Goal: Transaction & Acquisition: Subscribe to service/newsletter

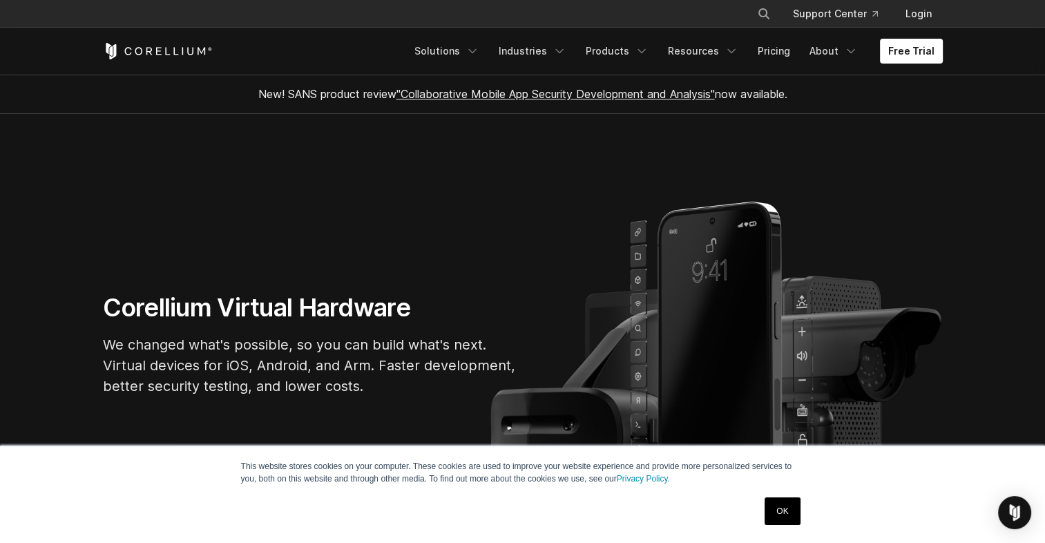
click at [774, 502] on link "OK" at bounding box center [782, 511] width 35 height 28
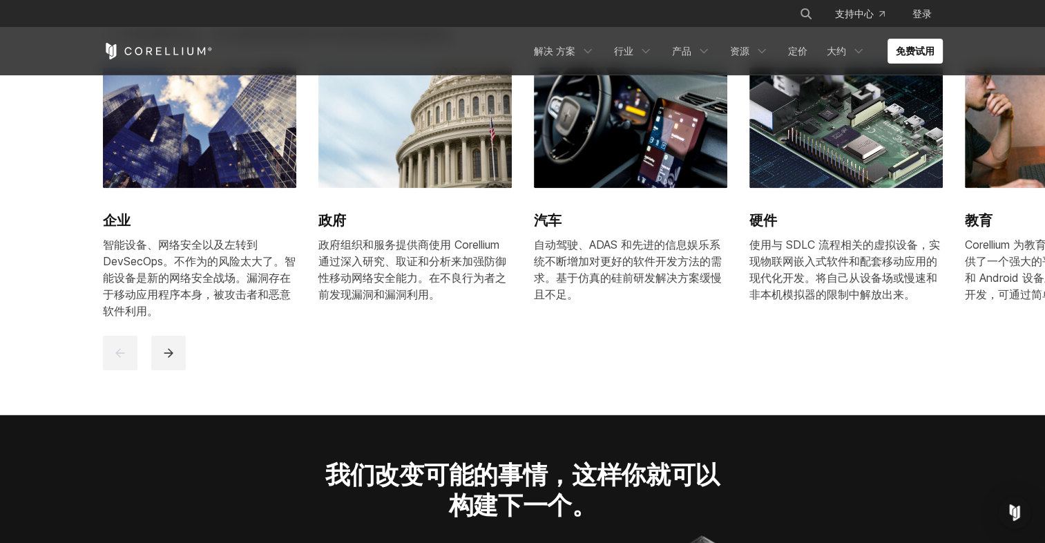
scroll to position [1589, 0]
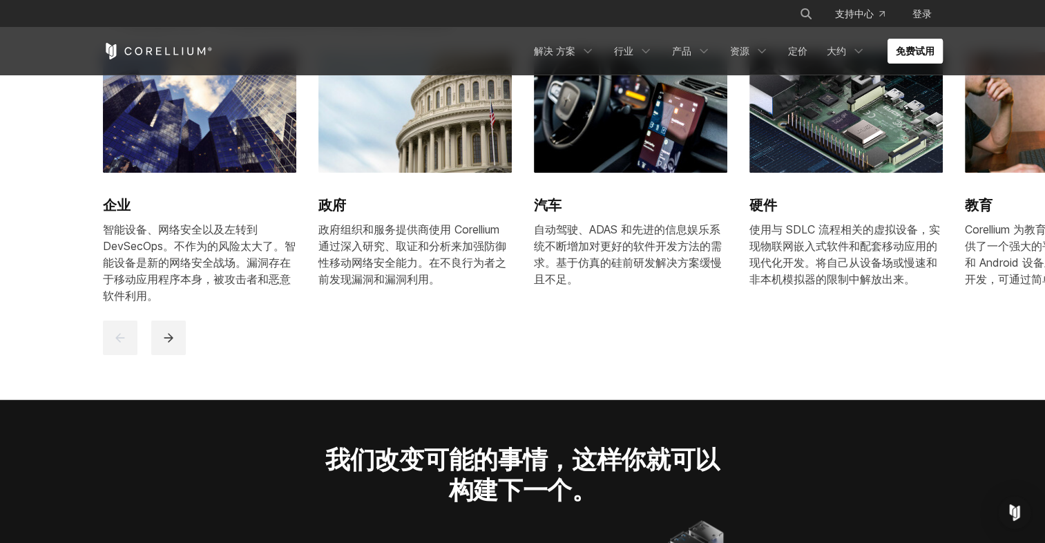
click at [924, 56] on link "免费试用" at bounding box center [915, 51] width 55 height 25
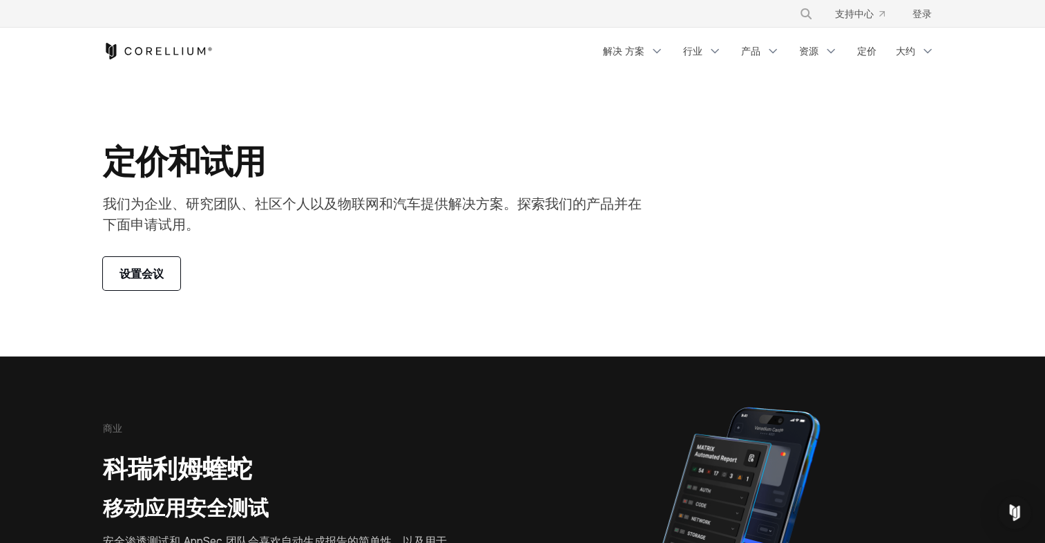
click at [160, 274] on span "设置会议" at bounding box center [142, 273] width 44 height 17
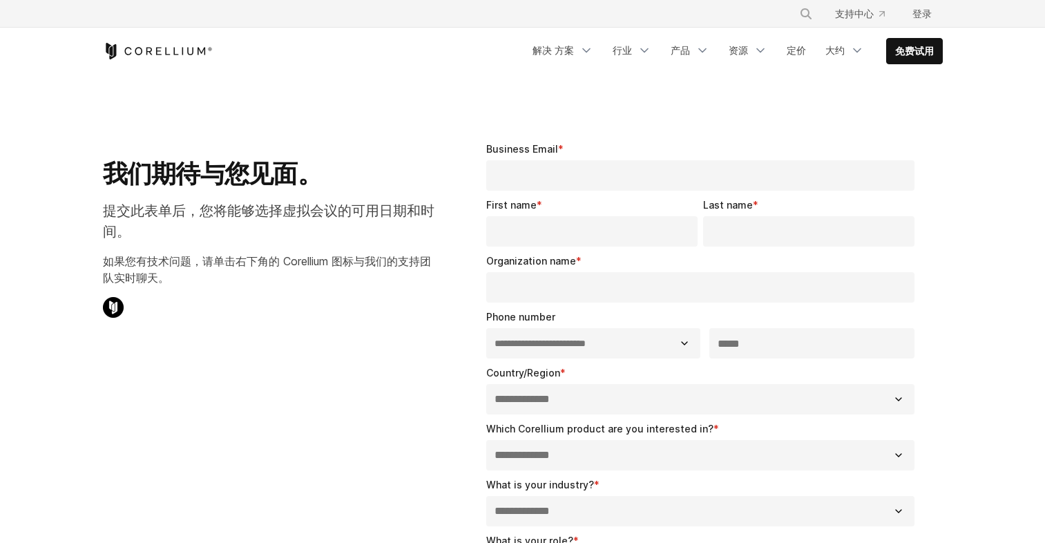
select select "**"
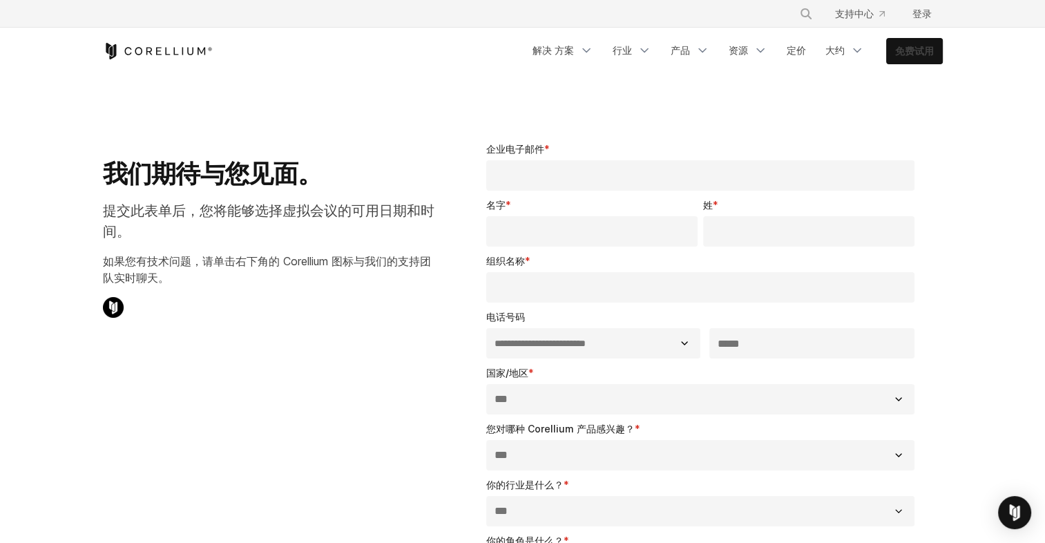
click at [921, 51] on link "免费试用" at bounding box center [914, 51] width 55 height 25
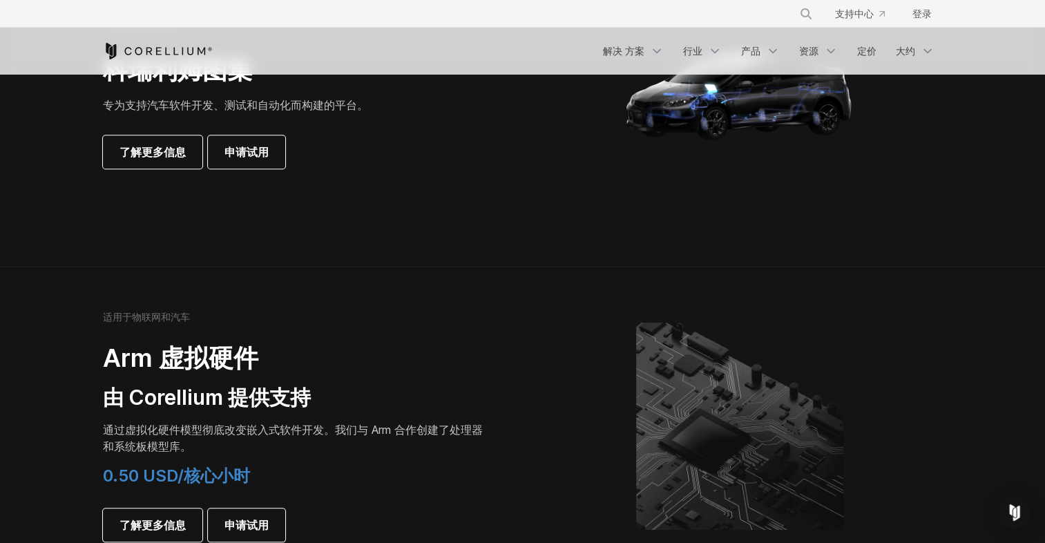
scroll to position [1666, 0]
